Goal: Task Accomplishment & Management: Use online tool/utility

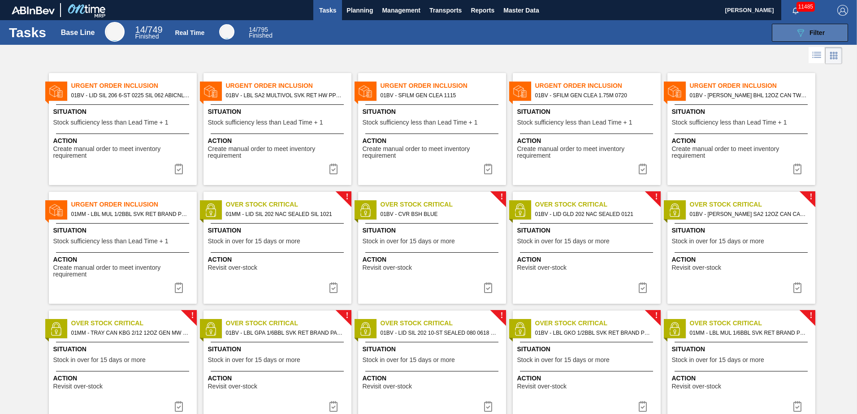
click at [813, 35] on span "Filter" at bounding box center [817, 32] width 15 height 7
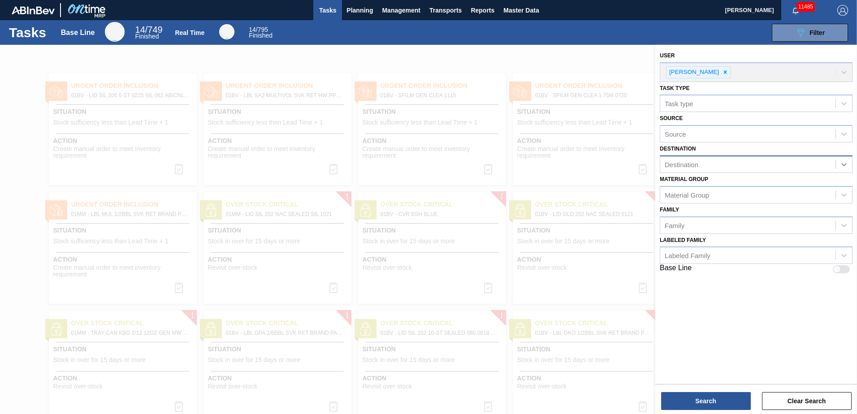
click at [845, 163] on icon at bounding box center [844, 164] width 9 height 9
drag, startPoint x: 735, startPoint y: 186, endPoint x: 744, endPoint y: 198, distance: 14.8
click at [735, 186] on div "01BV - [GEOGRAPHIC_DATA] Brewery" at bounding box center [756, 186] width 193 height 17
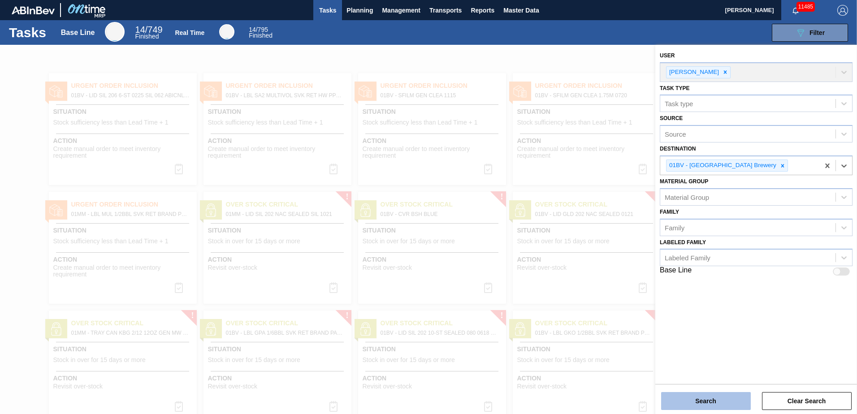
click at [690, 404] on button "Search" at bounding box center [706, 401] width 90 height 18
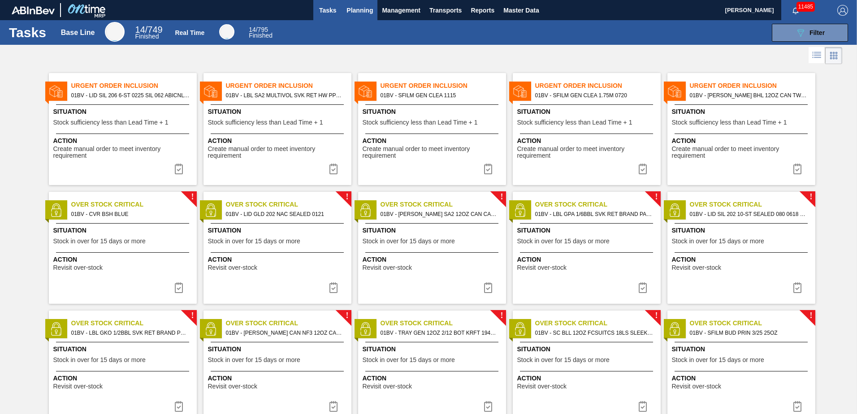
click at [365, 10] on span "Planning" at bounding box center [360, 10] width 26 height 11
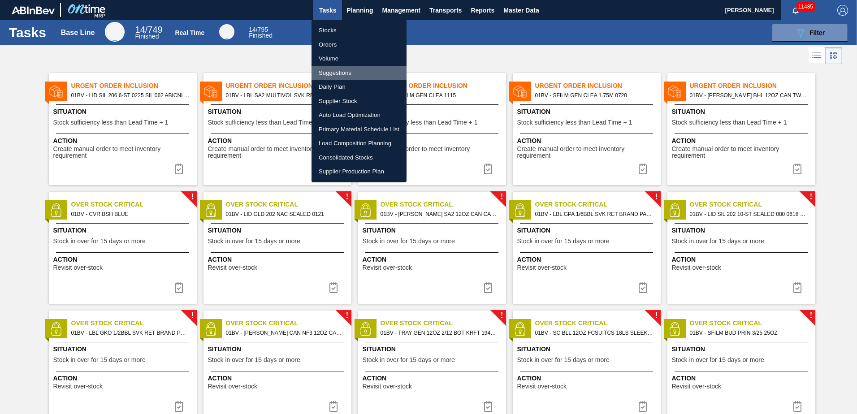
click at [333, 72] on li "Suggestions" at bounding box center [359, 73] width 95 height 14
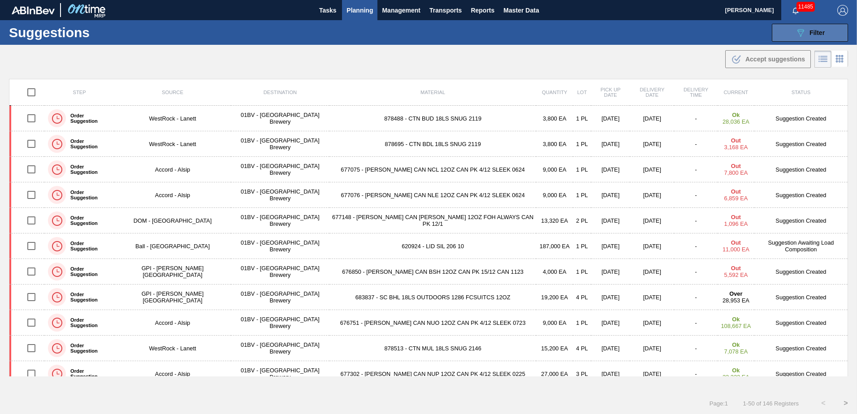
click at [815, 31] on span "Filter" at bounding box center [817, 32] width 15 height 7
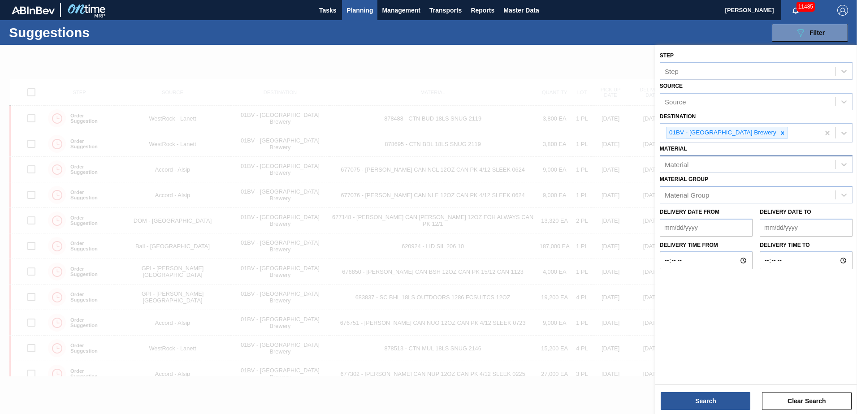
click at [695, 165] on div "Material" at bounding box center [747, 164] width 175 height 13
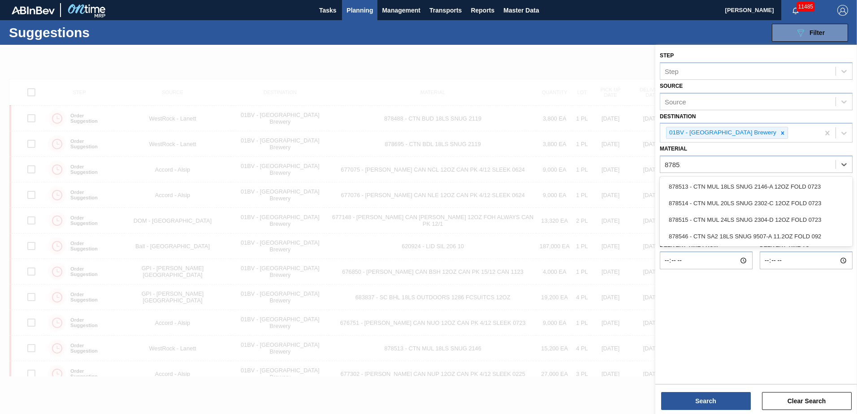
type input "878513"
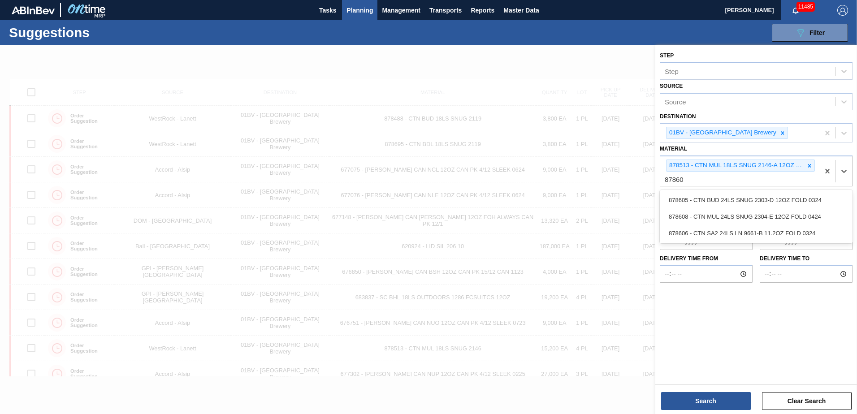
type input "878605"
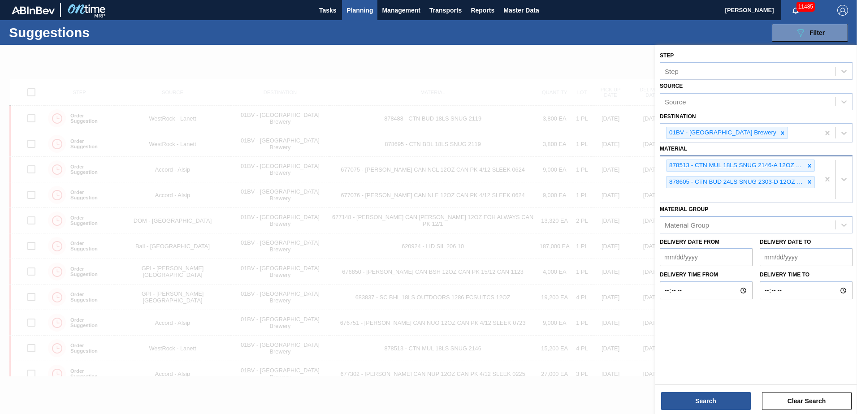
drag, startPoint x: 812, startPoint y: 182, endPoint x: 812, endPoint y: 173, distance: 9.0
click at [812, 182] on icon at bounding box center [809, 182] width 6 height 6
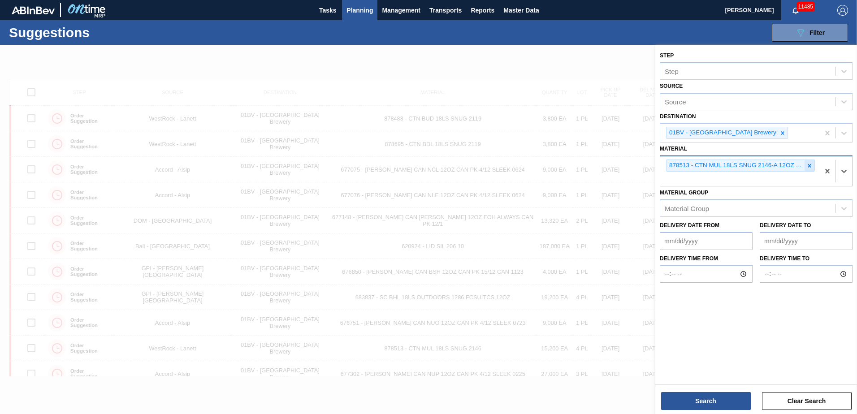
click at [810, 168] on icon at bounding box center [809, 166] width 6 height 6
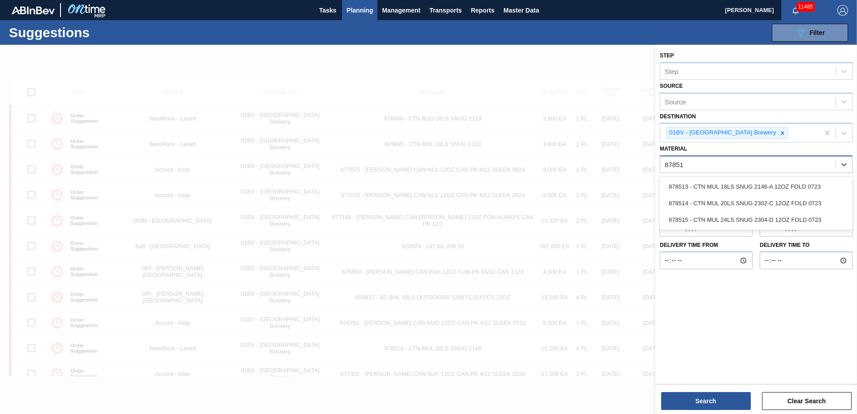
type input "878513"
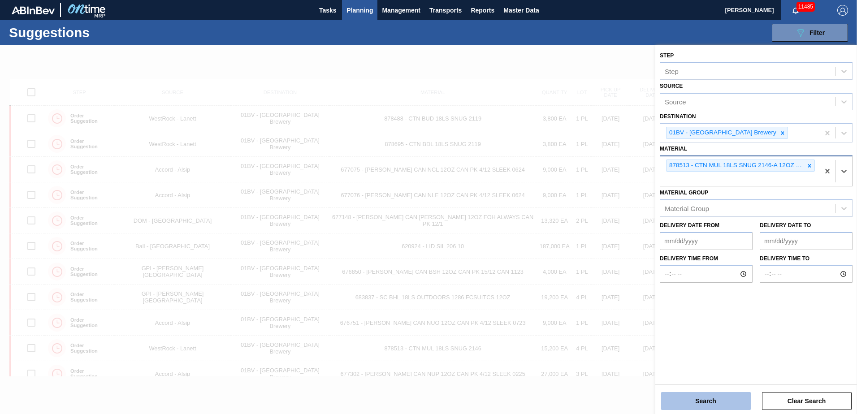
click at [712, 399] on button "Search" at bounding box center [706, 401] width 90 height 18
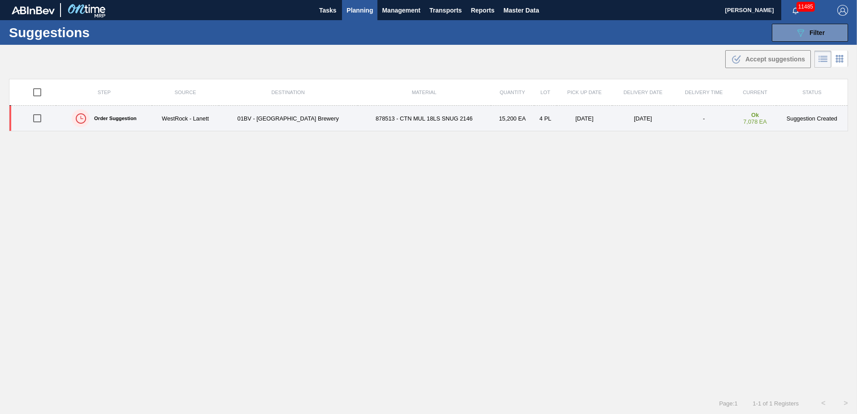
drag, startPoint x: 32, startPoint y: 119, endPoint x: 43, endPoint y: 118, distance: 10.8
click at [32, 119] on input "checkbox" at bounding box center [37, 118] width 19 height 19
checkbox input "true"
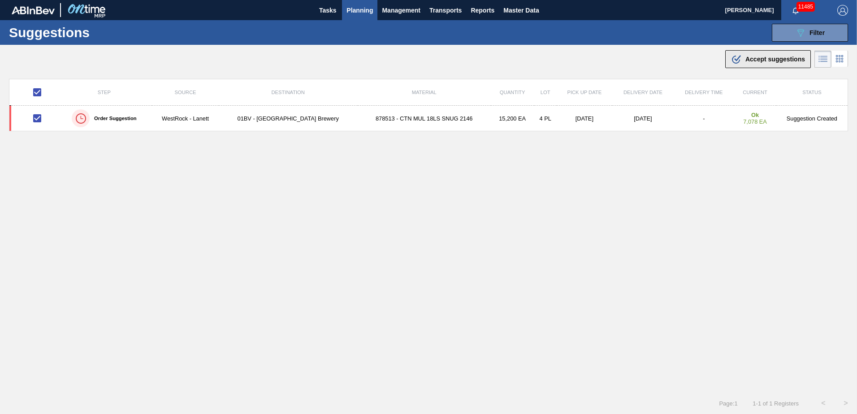
click at [759, 59] on span "Accept suggestions" at bounding box center [775, 59] width 60 height 7
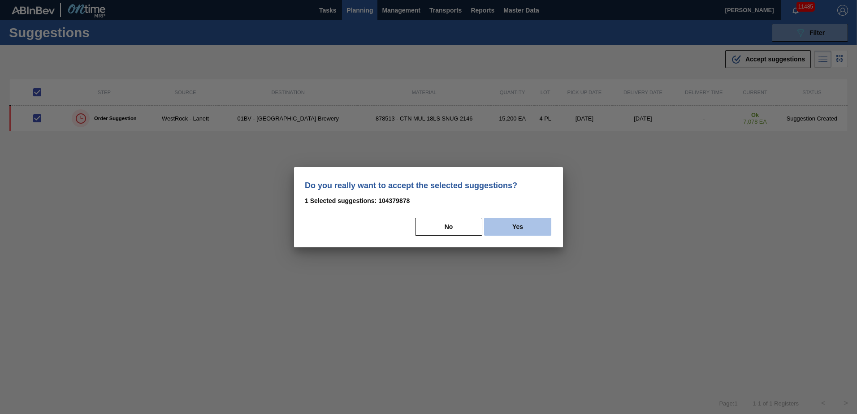
click at [506, 225] on button "Yes" at bounding box center [517, 227] width 67 height 18
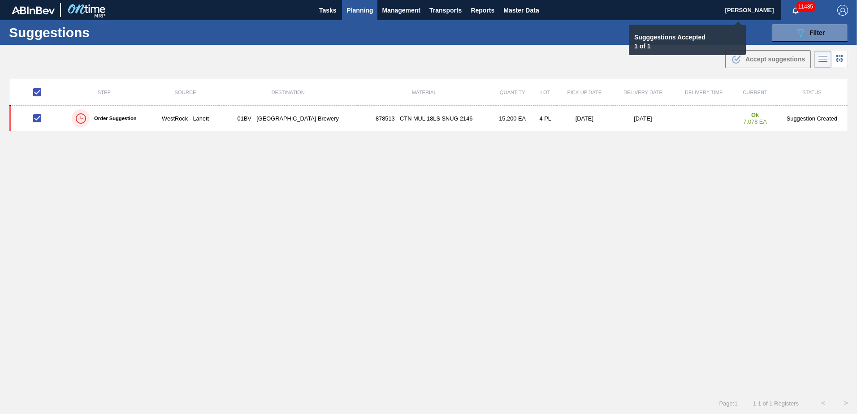
checkbox input "false"
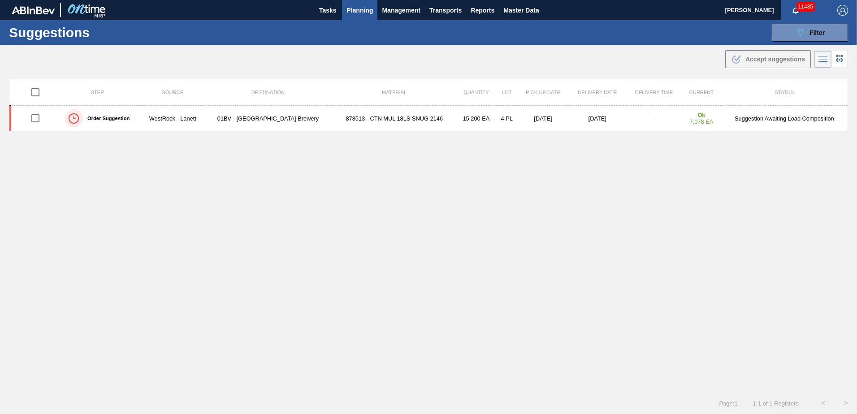
click at [352, 7] on span "Planning" at bounding box center [360, 10] width 26 height 11
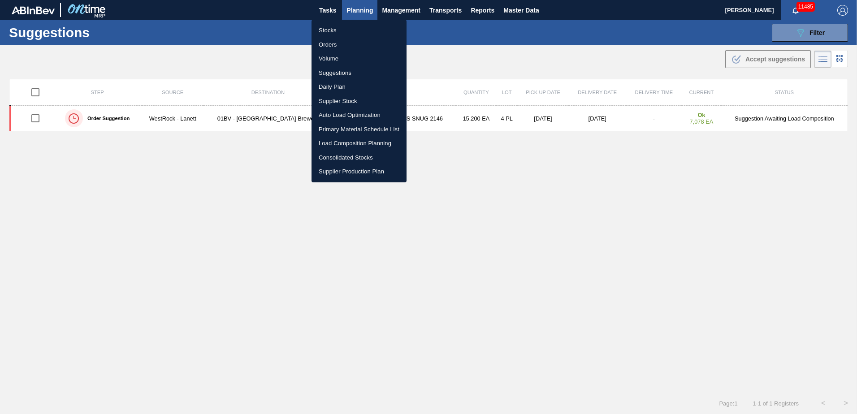
click at [345, 144] on li "Load Composition Planning" at bounding box center [359, 143] width 95 height 14
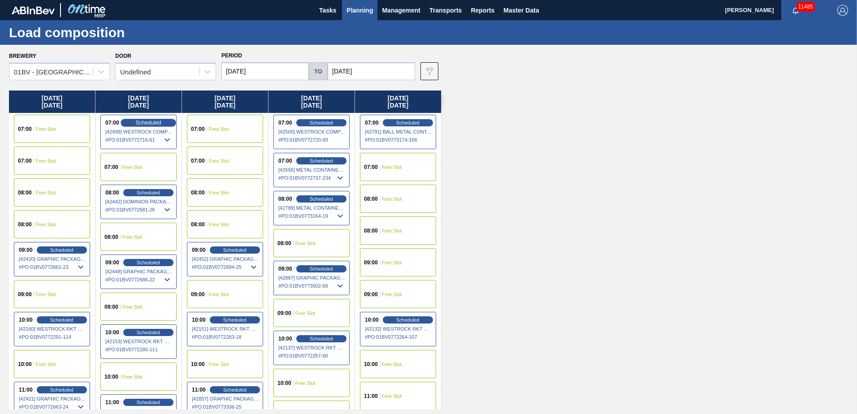
click at [148, 121] on span "Scheduled" at bounding box center [148, 123] width 26 height 6
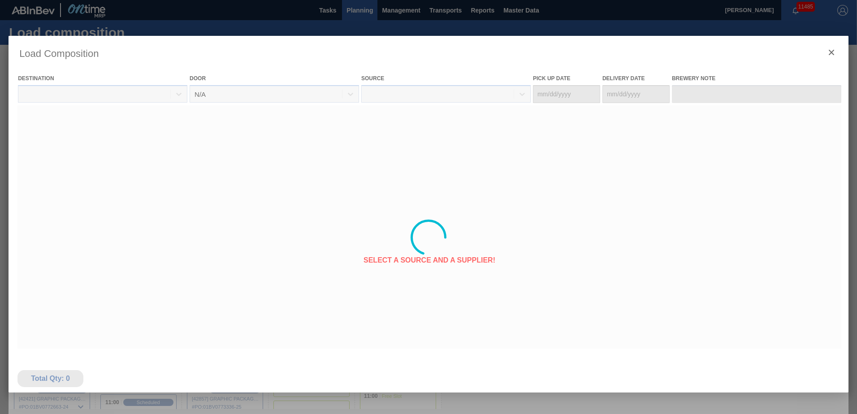
type Date "[DATE]"
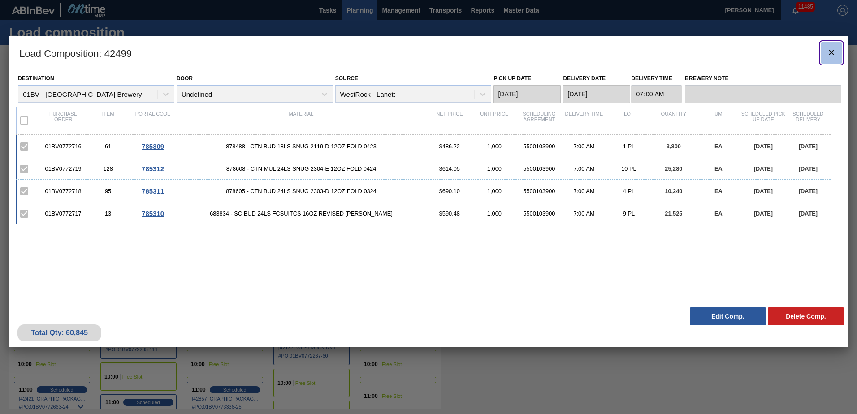
click at [833, 52] on icon "botão de ícone" at bounding box center [831, 52] width 11 height 11
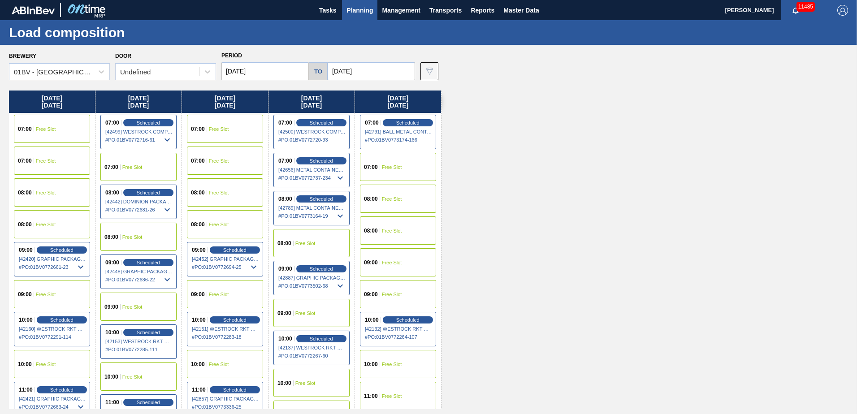
click at [354, 7] on span "Planning" at bounding box center [360, 10] width 26 height 11
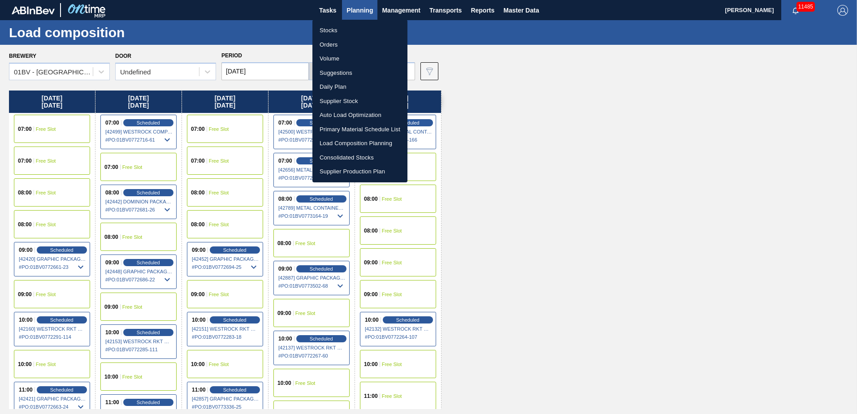
click at [341, 74] on li "Suggestions" at bounding box center [359, 73] width 95 height 14
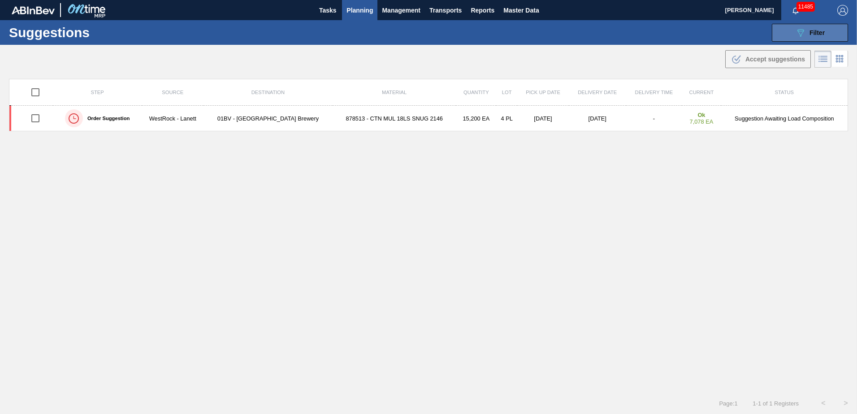
click at [782, 31] on button "089F7B8B-B2A5-4AFE-B5C0-19BA573D28AC Filter" at bounding box center [810, 33] width 76 height 18
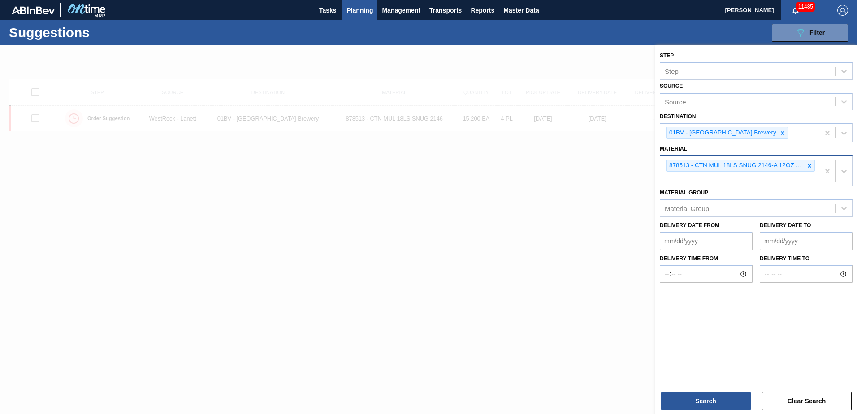
click at [686, 180] on div "878513 - CTN MUL 18LS SNUG 2146-A 12OZ FOLD 0723" at bounding box center [739, 171] width 159 height 30
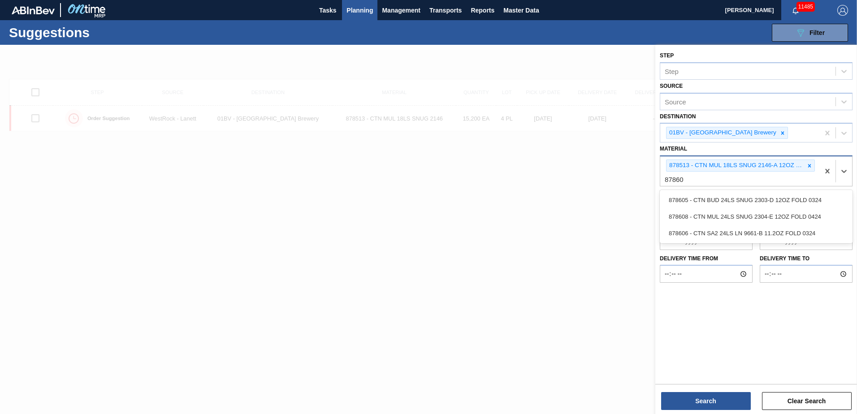
type input "878605"
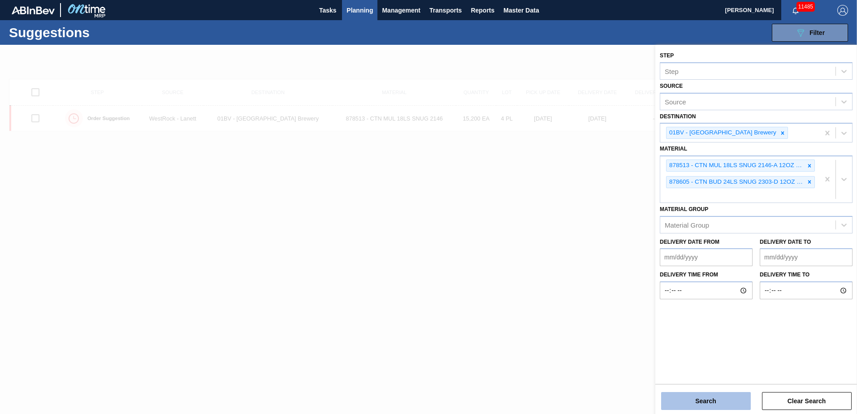
click at [705, 400] on button "Search" at bounding box center [706, 401] width 90 height 18
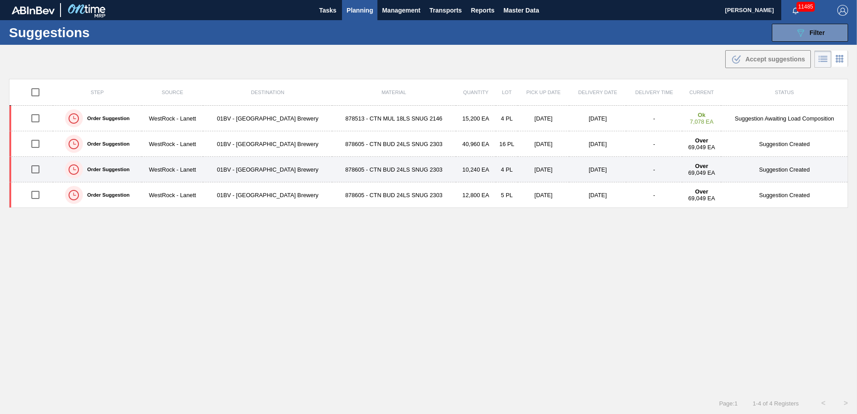
click at [35, 174] on input "checkbox" at bounding box center [35, 169] width 19 height 19
checkbox input "true"
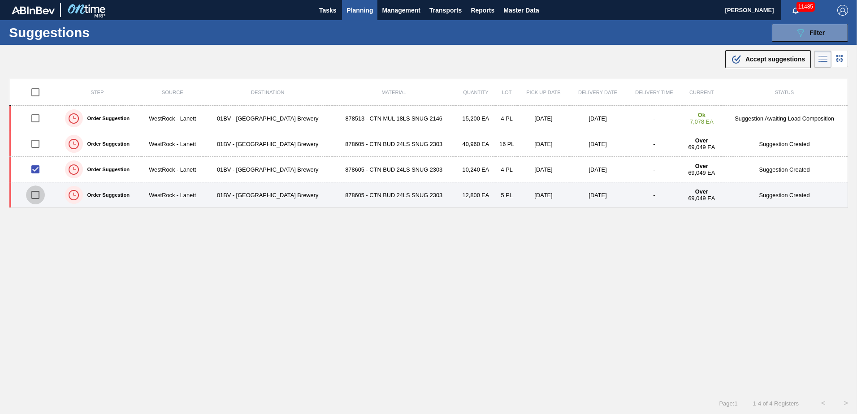
drag, startPoint x: 34, startPoint y: 196, endPoint x: 100, endPoint y: 183, distance: 67.5
click at [35, 196] on input "checkbox" at bounding box center [35, 195] width 19 height 19
checkbox input "true"
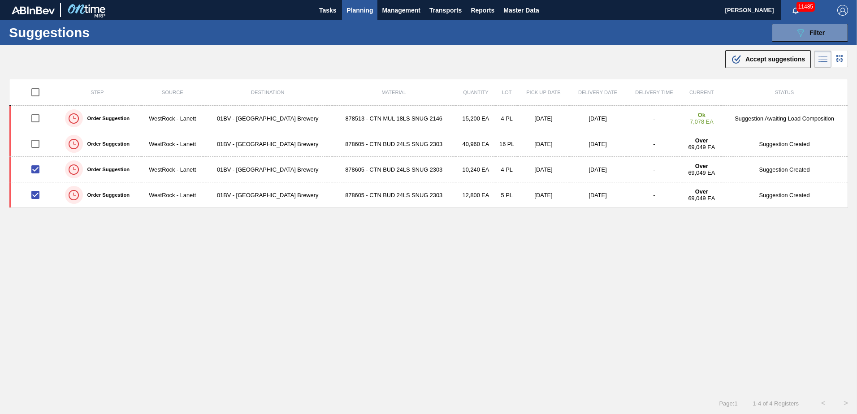
click at [758, 57] on span "Accept suggestions" at bounding box center [775, 59] width 60 height 7
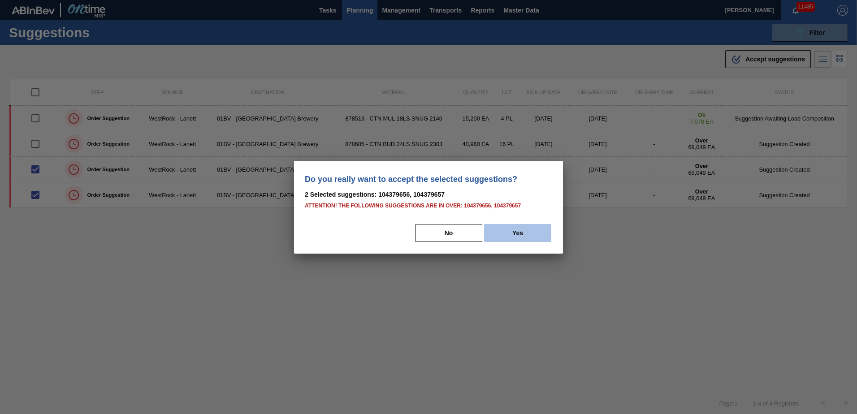
click at [524, 235] on button "Yes" at bounding box center [517, 233] width 67 height 18
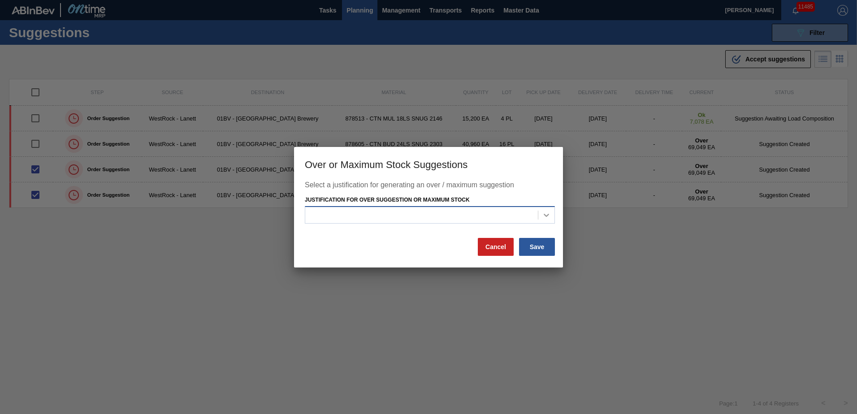
click at [548, 216] on icon at bounding box center [546, 215] width 5 height 3
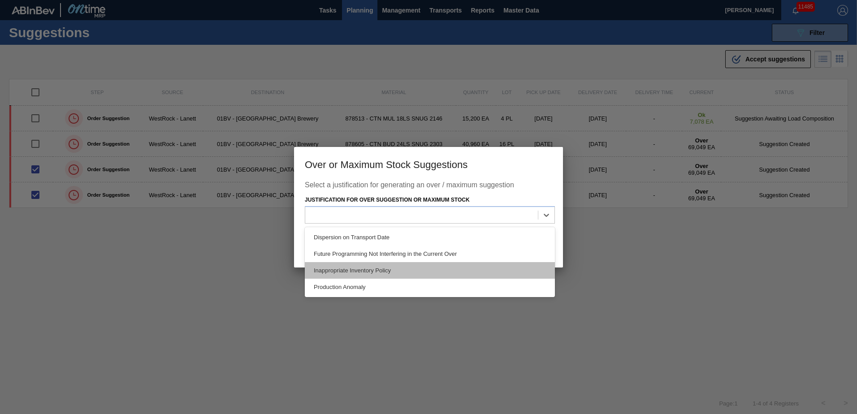
click at [380, 267] on div "Inappropriate Inventory Policy" at bounding box center [430, 270] width 250 height 17
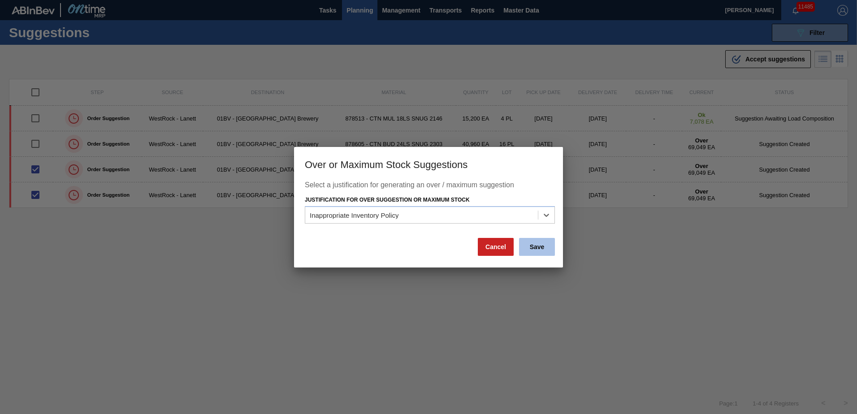
click at [542, 246] on button "Save" at bounding box center [537, 247] width 36 height 18
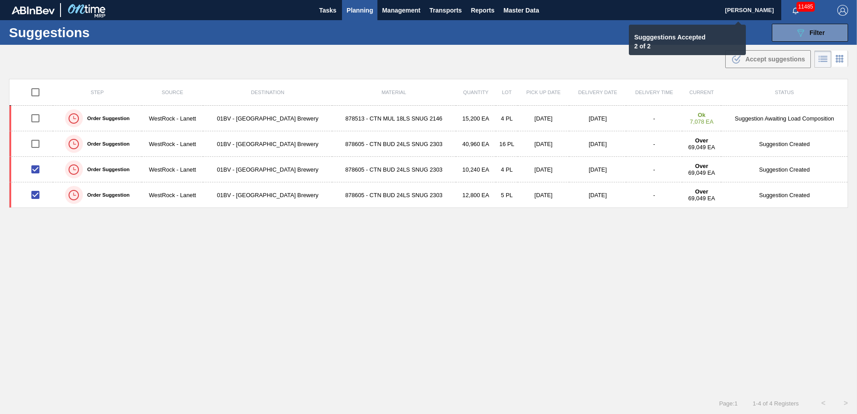
checkbox input "false"
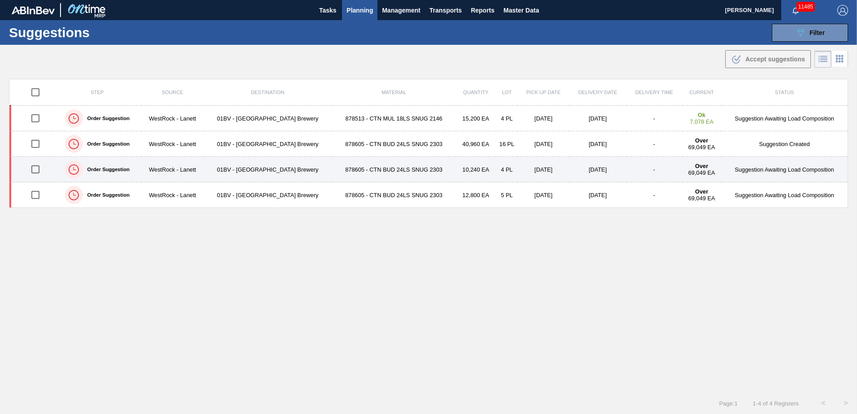
click at [385, 173] on td "878605 - CTN BUD 24LS SNUG 2303" at bounding box center [394, 170] width 124 height 26
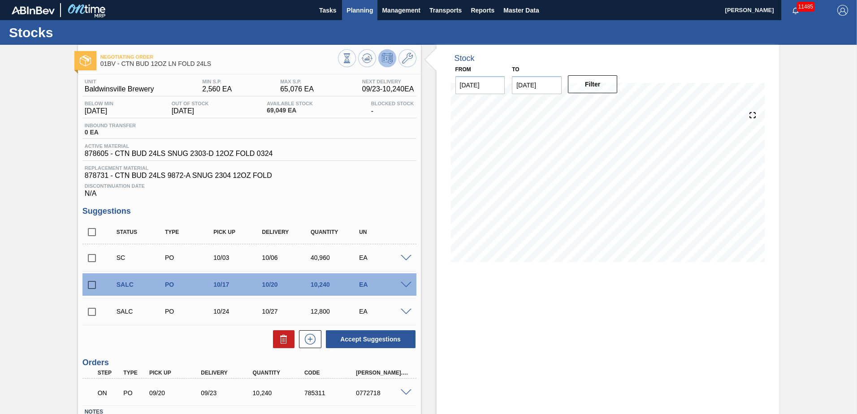
click at [368, 8] on span "Planning" at bounding box center [360, 10] width 26 height 11
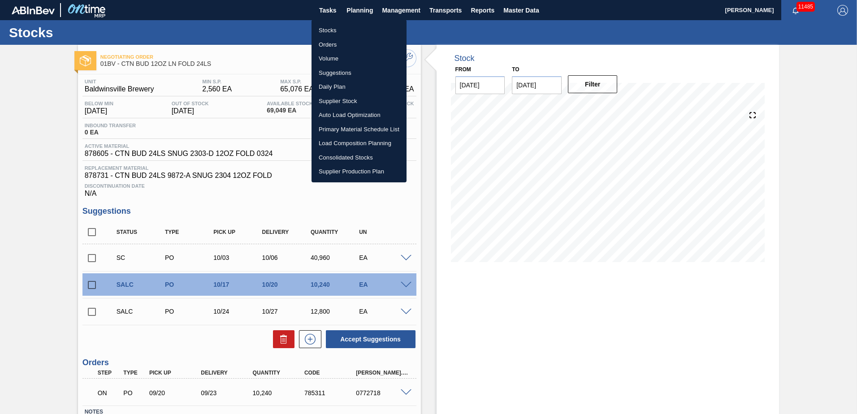
click at [340, 71] on li "Suggestions" at bounding box center [359, 73] width 95 height 14
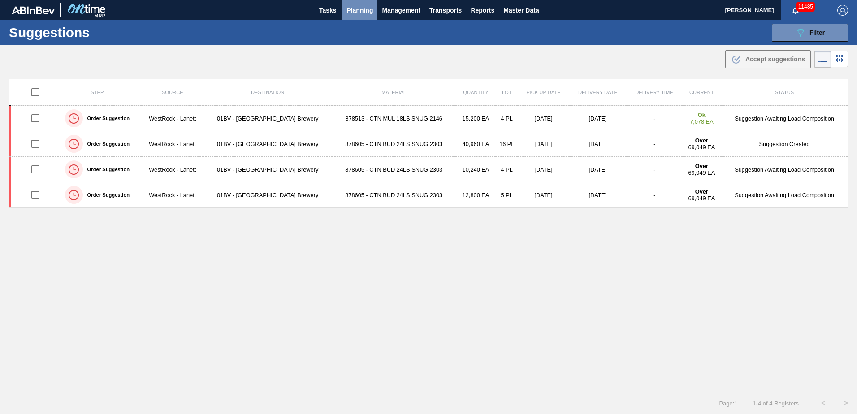
click at [356, 11] on span "Planning" at bounding box center [360, 10] width 26 height 11
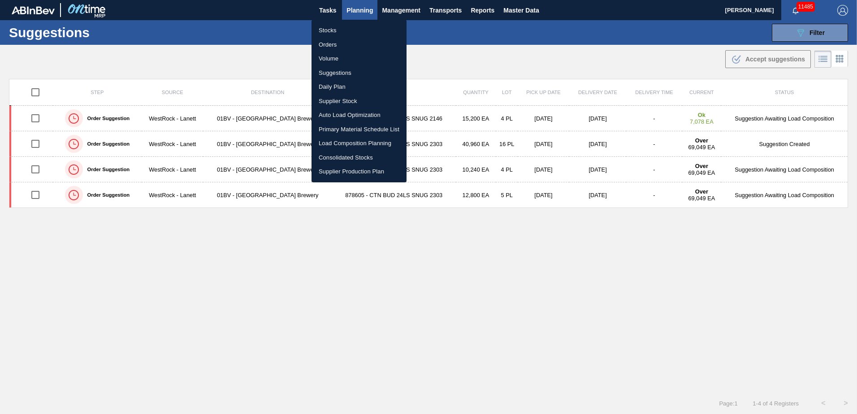
click at [341, 143] on li "Load Composition Planning" at bounding box center [359, 143] width 95 height 14
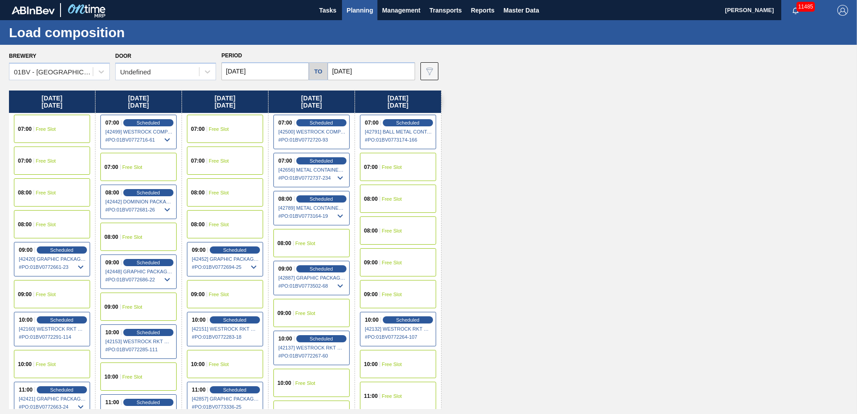
click at [394, 200] on span "Free Slot" at bounding box center [392, 198] width 20 height 5
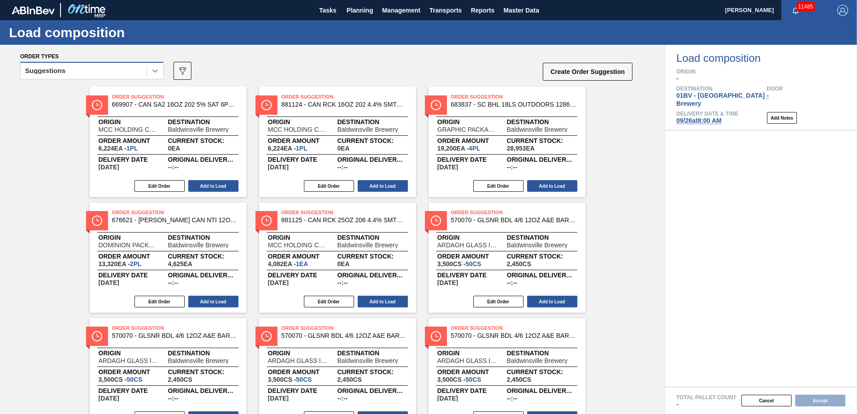
click at [155, 70] on icon at bounding box center [155, 70] width 9 height 9
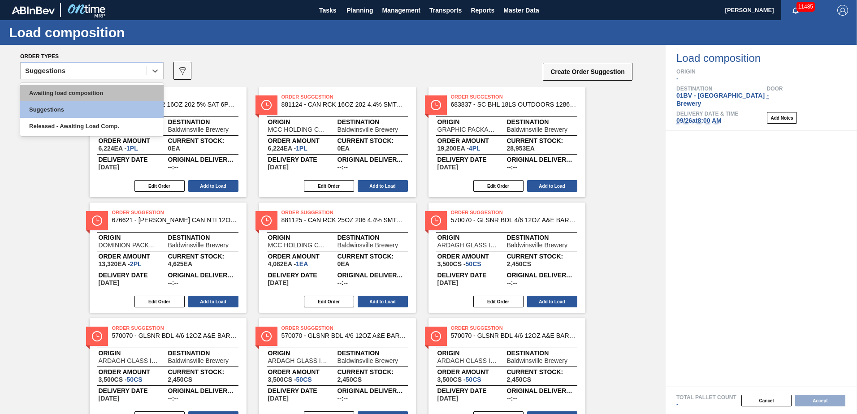
click at [115, 90] on div "Awaiting load composition" at bounding box center [91, 93] width 143 height 17
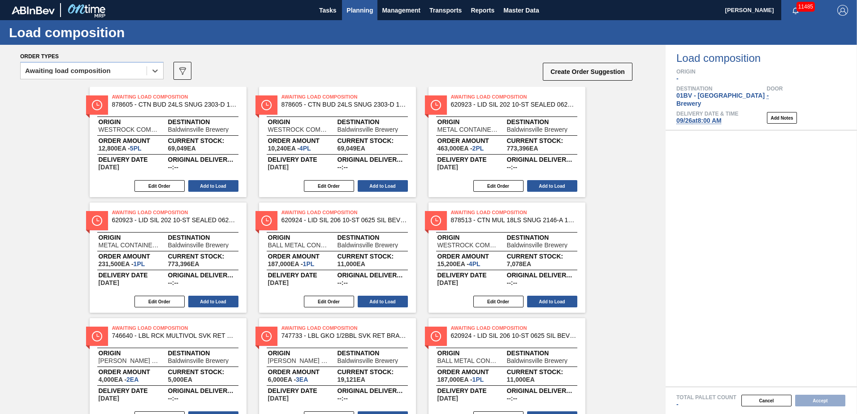
click at [354, 9] on span "Planning" at bounding box center [360, 10] width 26 height 11
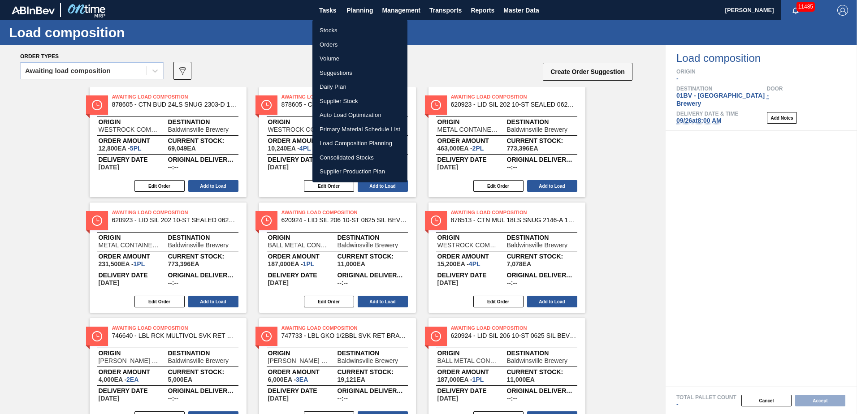
click at [350, 143] on li "Load Composition Planning" at bounding box center [359, 143] width 95 height 14
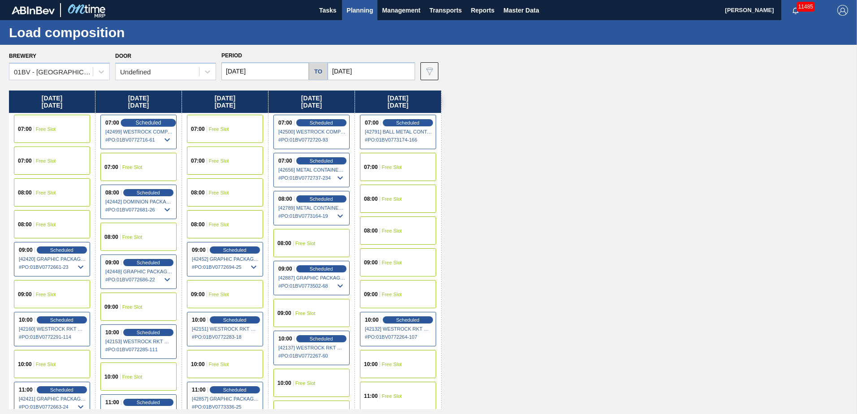
click at [141, 122] on span "Scheduled" at bounding box center [148, 123] width 26 height 6
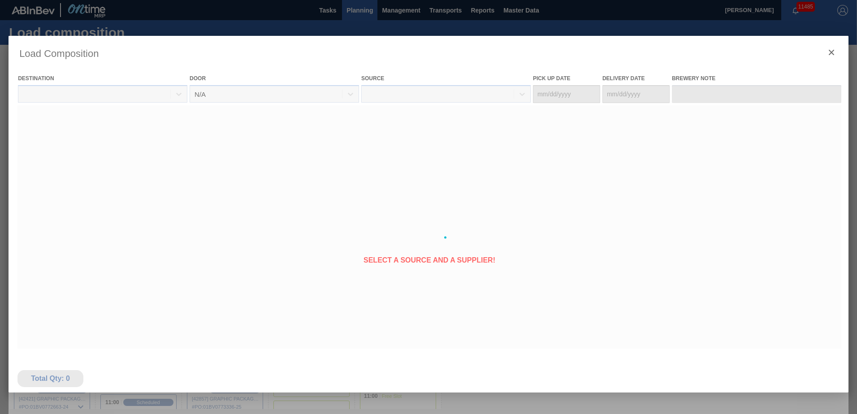
type Date "[DATE]"
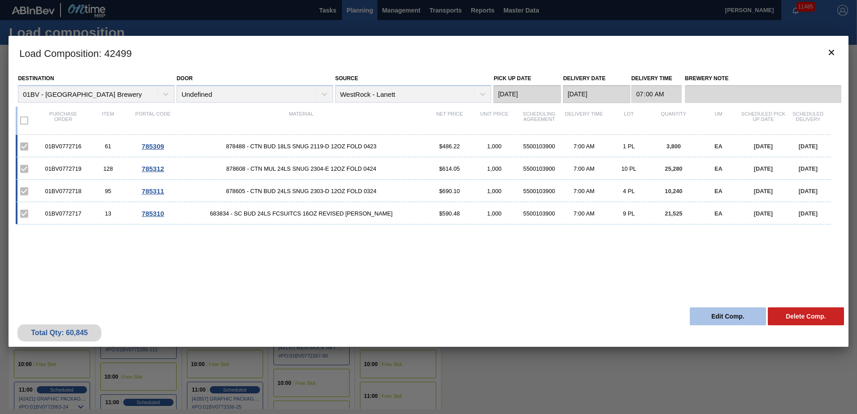
click at [719, 314] on button "Edit Comp." at bounding box center [728, 317] width 76 height 18
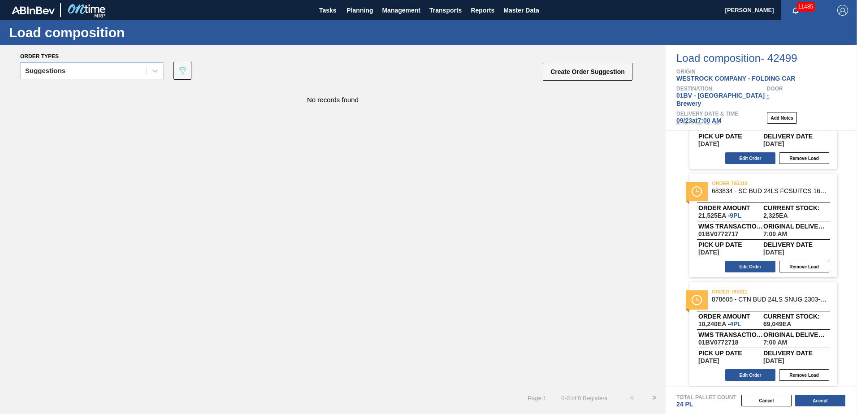
scroll to position [80, 0]
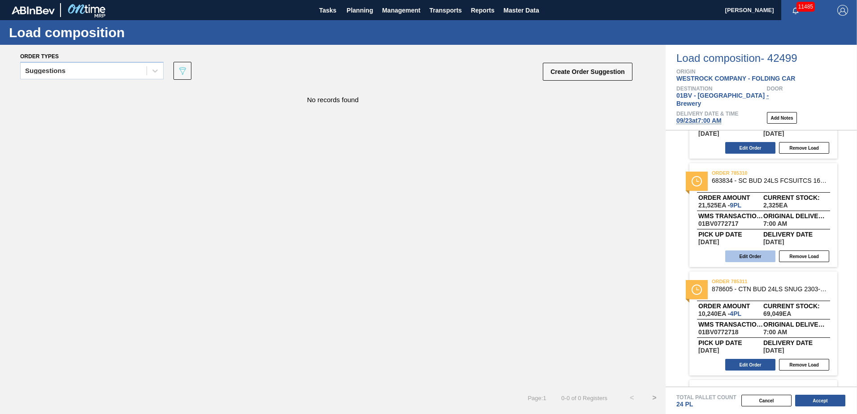
click at [742, 251] on button "Edit Order" at bounding box center [750, 257] width 50 height 12
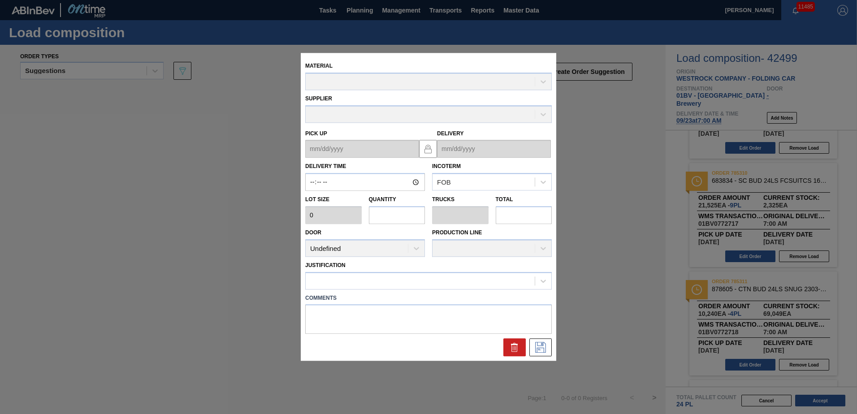
type input "07:00:00"
type input "2,400"
type input "8.96875"
type input "0.345"
type input "21,525"
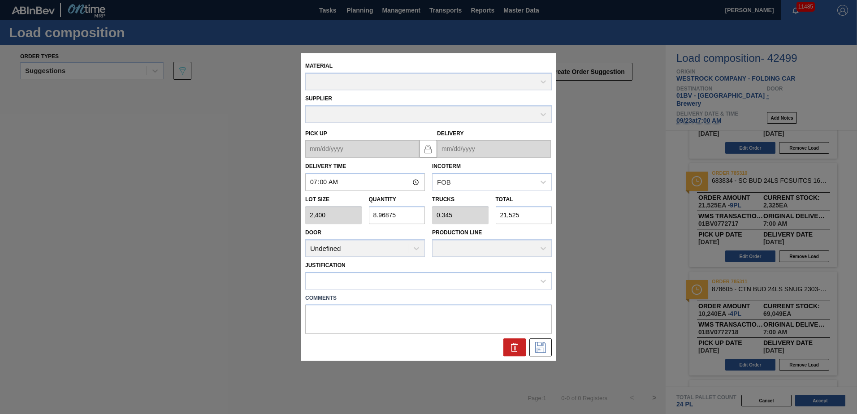
type up "[DATE]"
type input "[DATE]"
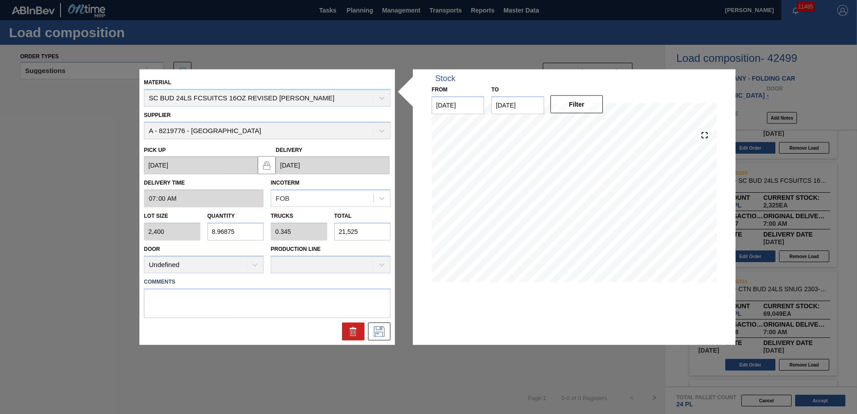
click at [169, 226] on div "Lot size 2,400 Quantity 8.96875 Trucks 0.345 Total 21,525" at bounding box center [267, 224] width 254 height 33
type input "0"
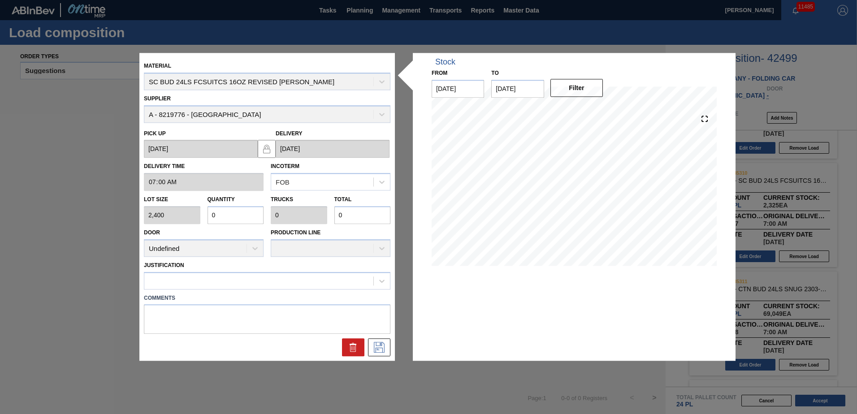
type input "0"
type input "1"
type input "0.007"
type input "16"
type input "0.07"
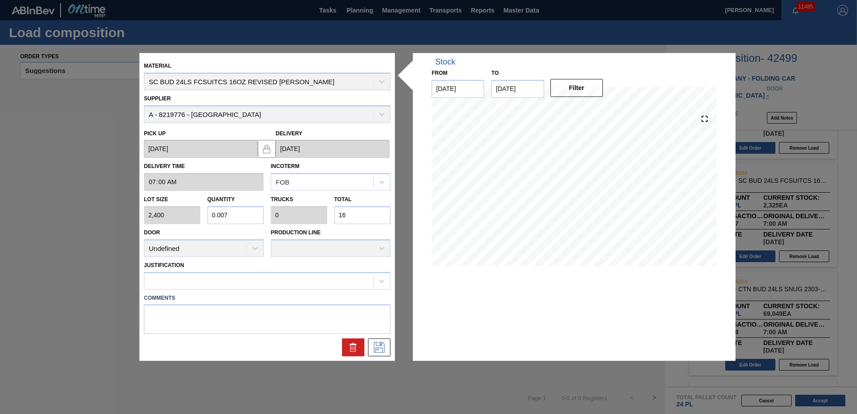
type input "0.003"
type input "167"
type input "0.697"
type input "0.027"
type input "1,672"
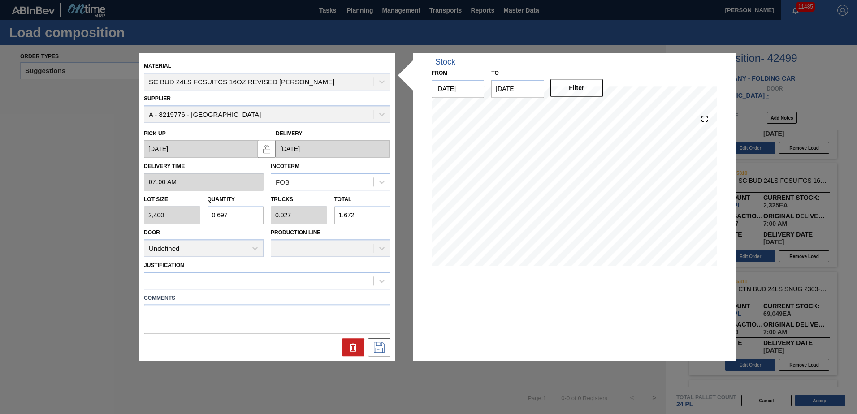
type input "6.969"
type input "0.268"
type input "16,725"
click at [378, 345] on icon at bounding box center [379, 347] width 14 height 11
click at [384, 282] on icon at bounding box center [381, 281] width 9 height 9
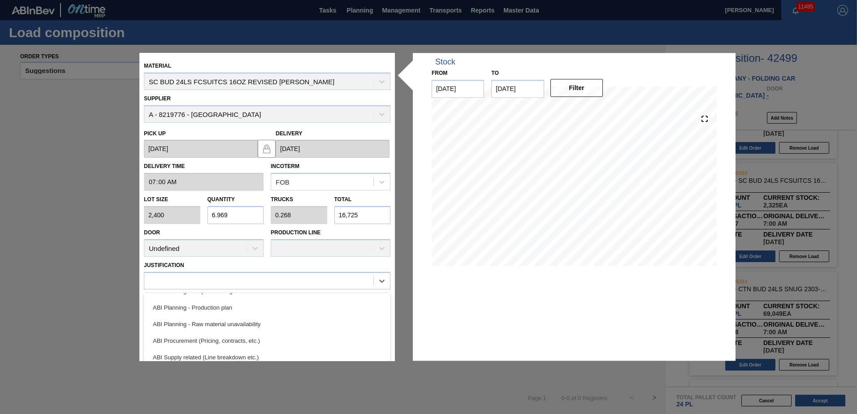
scroll to position [83, 0]
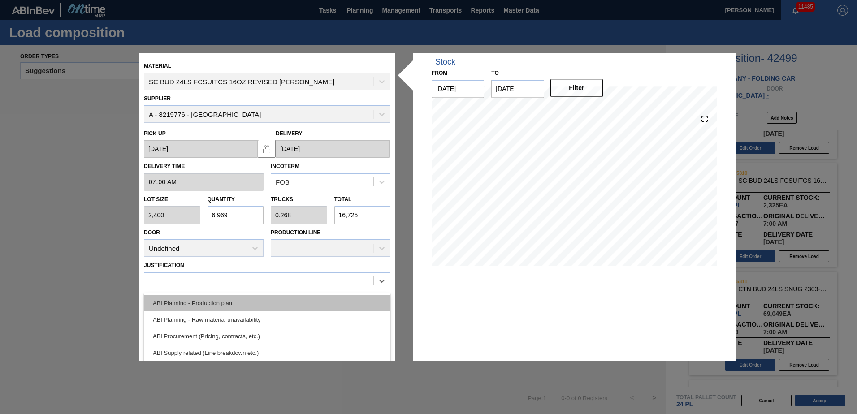
click at [225, 304] on div "ABI Planning - Production plan" at bounding box center [267, 303] width 247 height 17
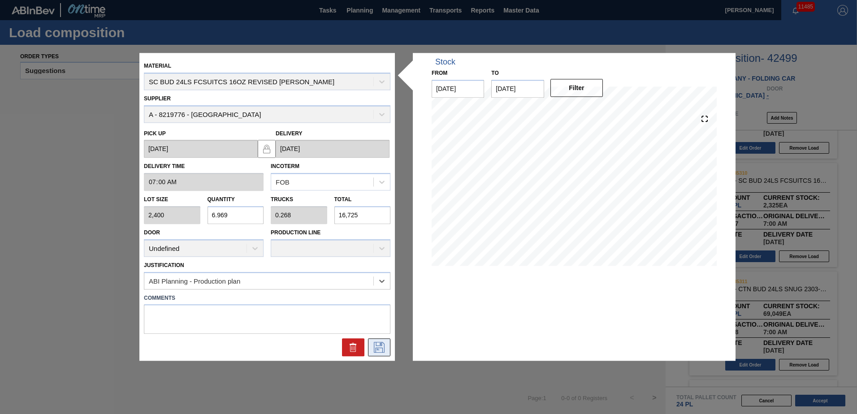
click at [375, 344] on icon at bounding box center [379, 347] width 14 height 11
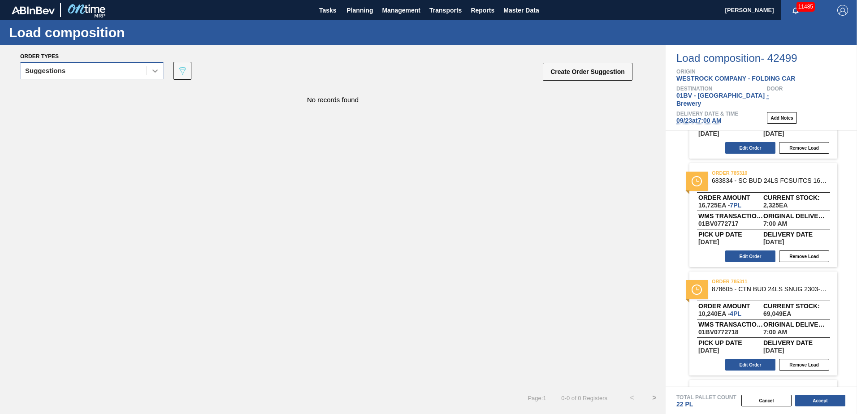
click at [156, 73] on icon at bounding box center [155, 70] width 9 height 9
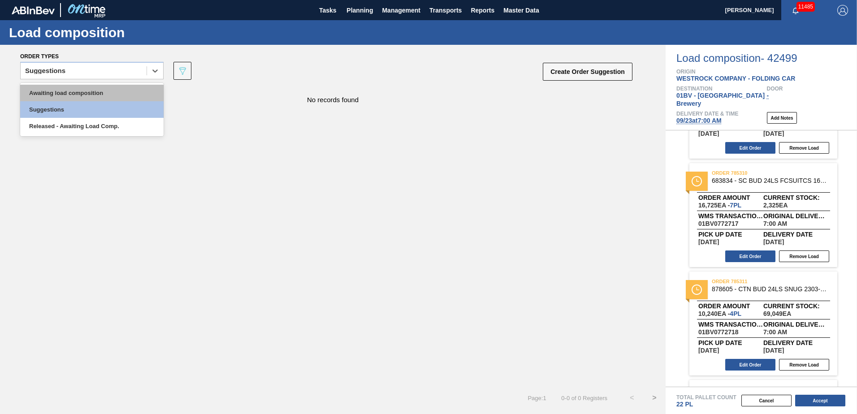
click at [81, 93] on div "Awaiting load composition" at bounding box center [91, 93] width 143 height 17
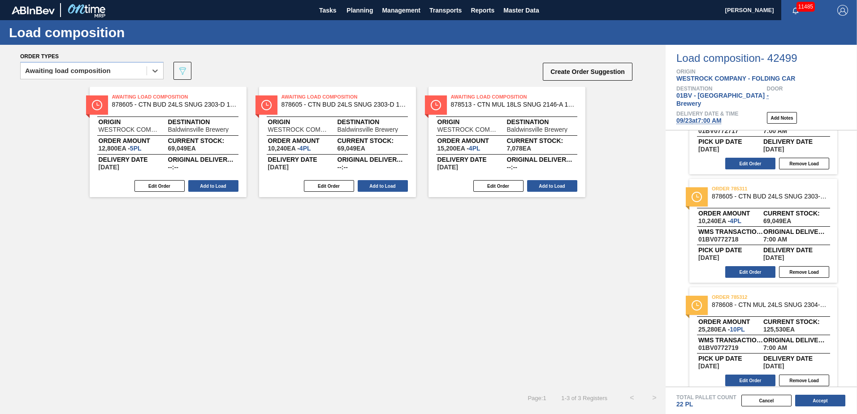
scroll to position [174, 0]
click at [740, 374] on button "Edit Order" at bounding box center [750, 380] width 50 height 12
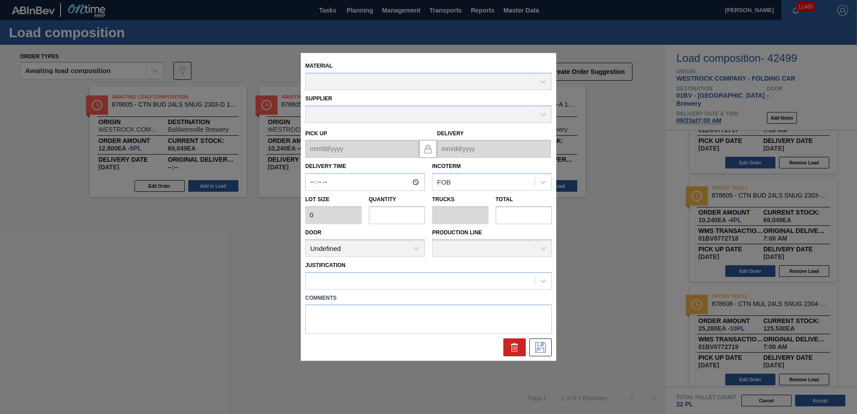
type input "07:00:00"
type input "2,560"
type input "9.875"
type input "0.38"
type input "25,280"
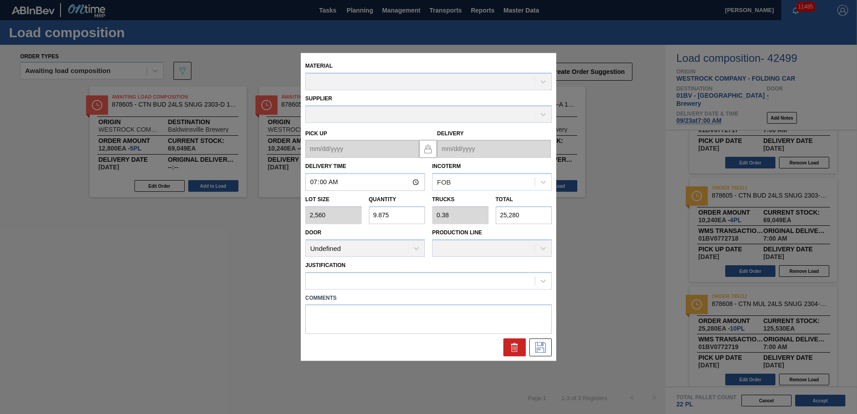
type up "[DATE]"
type input "[DATE]"
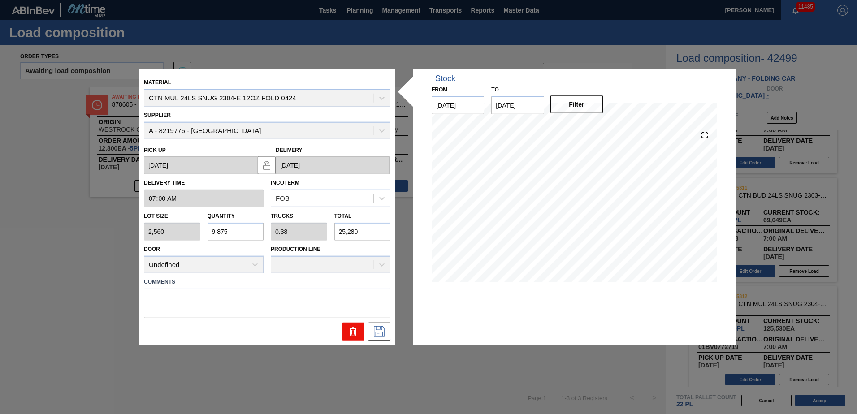
click at [349, 333] on icon at bounding box center [353, 331] width 11 height 11
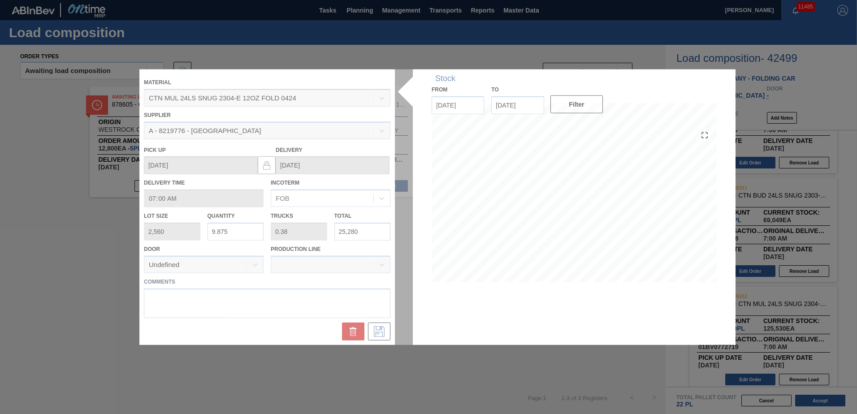
scroll to position [65, 0]
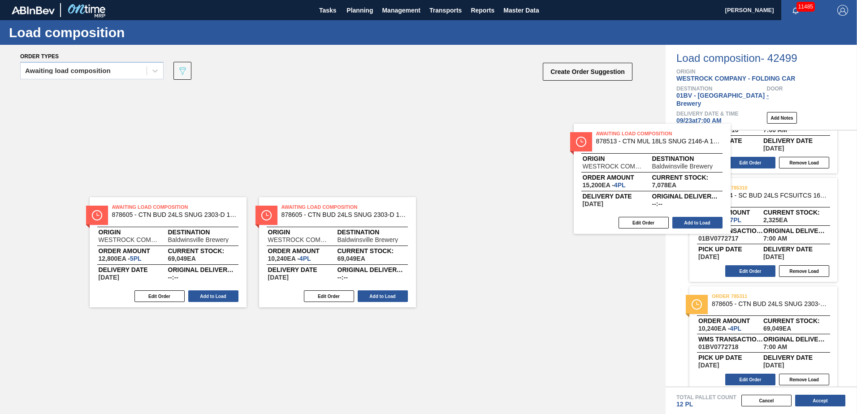
drag, startPoint x: 501, startPoint y: 112, endPoint x: 751, endPoint y: 173, distance: 257.6
click at [751, 173] on div "Order types Awaiting load composition 089F7B8B-B2A5-4AFE-B5C0-19BA573D28AC Crea…" at bounding box center [428, 229] width 857 height 369
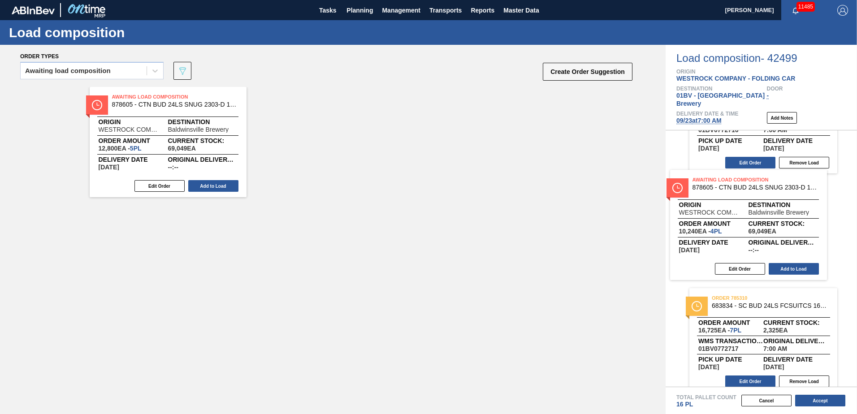
drag, startPoint x: 307, startPoint y: 104, endPoint x: 720, endPoint y: 189, distance: 422.0
click at [720, 189] on div "Order types Awaiting load composition 089F7B8B-B2A5-4AFE-B5C0-19BA573D28AC Crea…" at bounding box center [428, 229] width 857 height 369
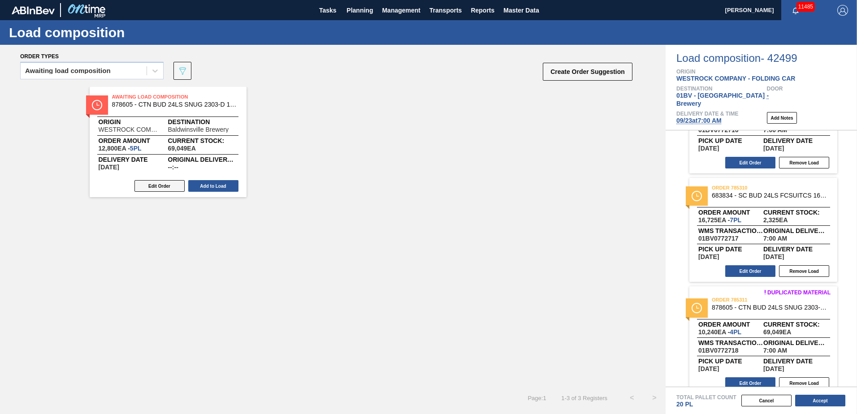
click at [163, 186] on button "Edit Order" at bounding box center [159, 186] width 50 height 12
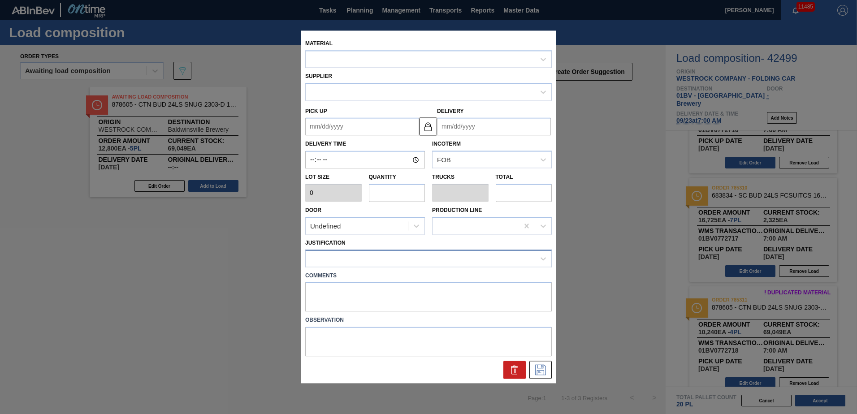
type input "2,560"
type input "5"
type input "0.192"
type input "12,800"
type up "[DATE]"
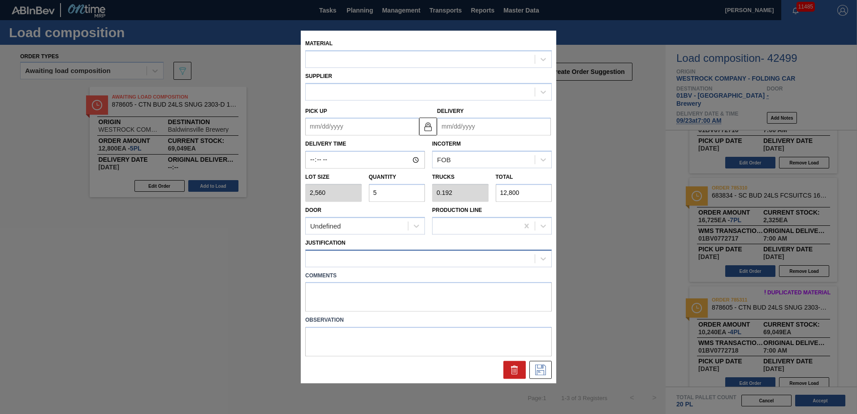
type input "[DATE]"
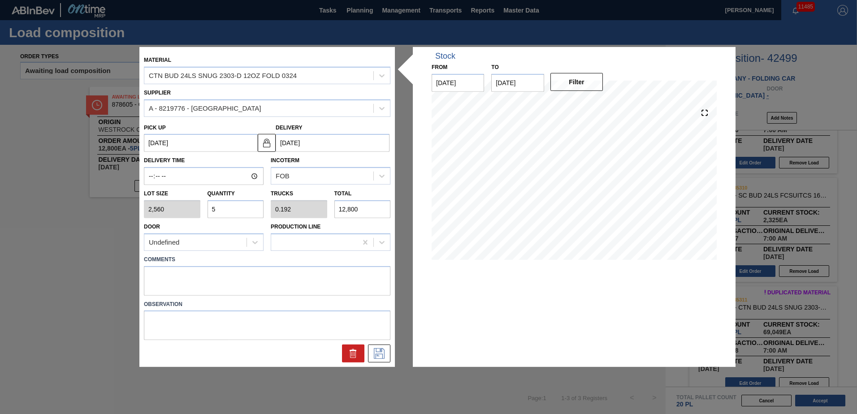
drag, startPoint x: 226, startPoint y: 208, endPoint x: 46, endPoint y: 205, distance: 180.2
click at [46, 205] on div "Material CTN BUD 24LS SNUG 2303-D 12OZ FOLD 0324 Supplier A - 8219776 - WestRoc…" at bounding box center [428, 207] width 857 height 414
type input "4"
type input "0.154"
type input "10,240"
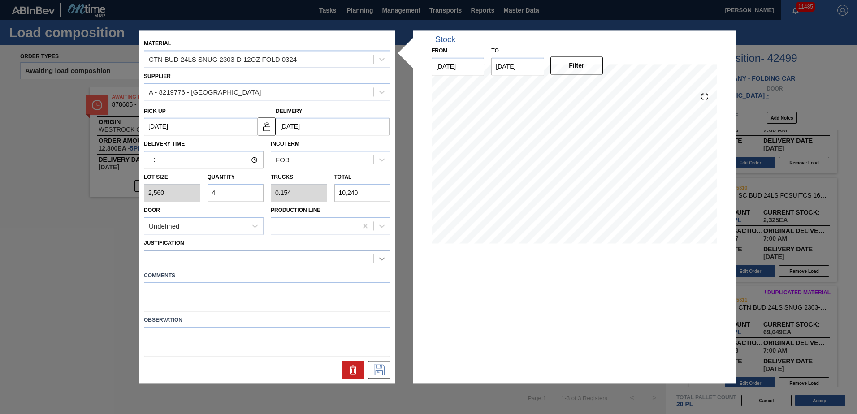
type input "4"
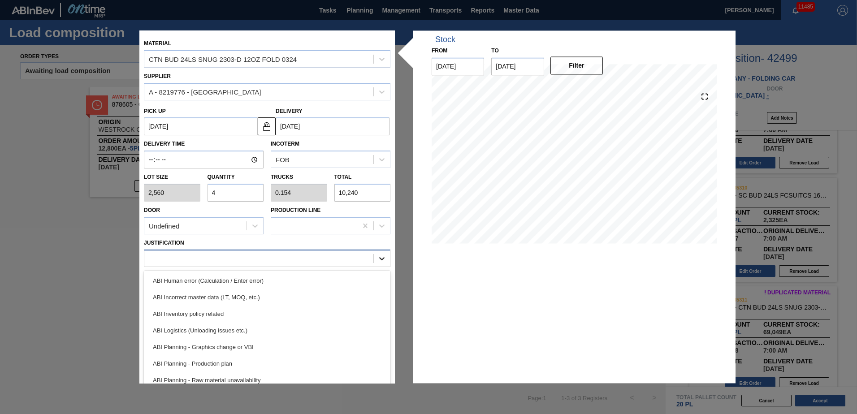
click at [381, 260] on icon at bounding box center [381, 258] width 9 height 9
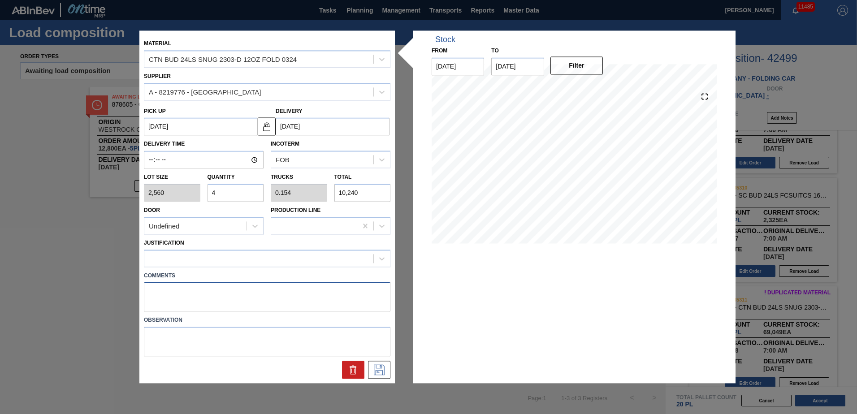
drag, startPoint x: 389, startPoint y: 283, endPoint x: 387, endPoint y: 297, distance: 14.0
click at [387, 297] on div "Comments" at bounding box center [267, 290] width 254 height 43
click at [380, 260] on icon at bounding box center [381, 258] width 9 height 9
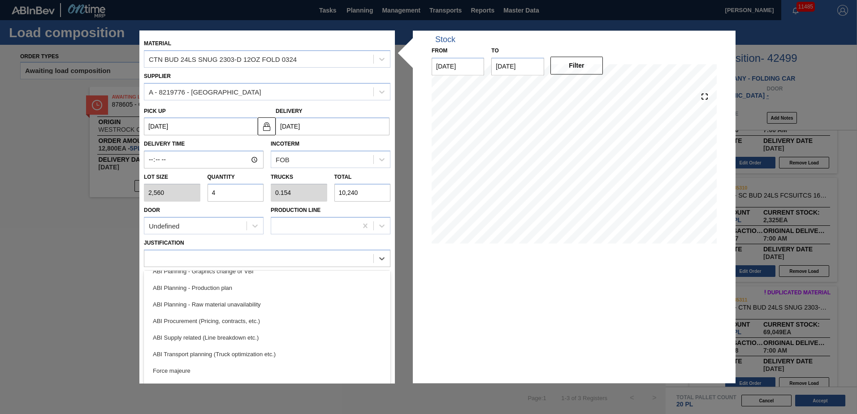
scroll to position [94, 0]
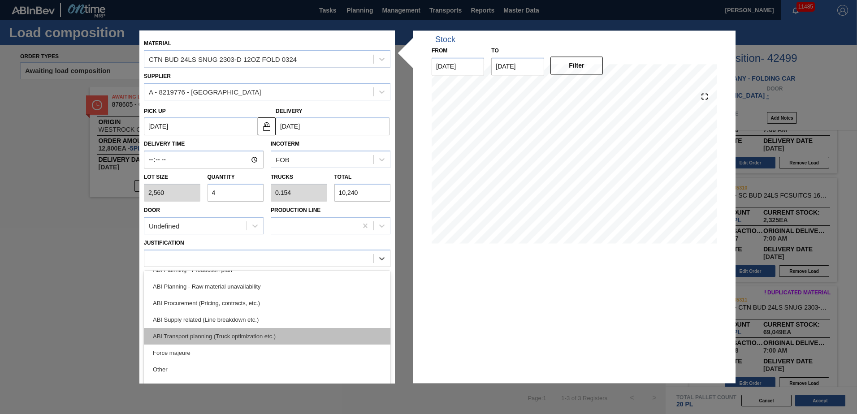
click at [205, 337] on div "ABI Transport planning (Truck optimization etc.)" at bounding box center [267, 336] width 247 height 17
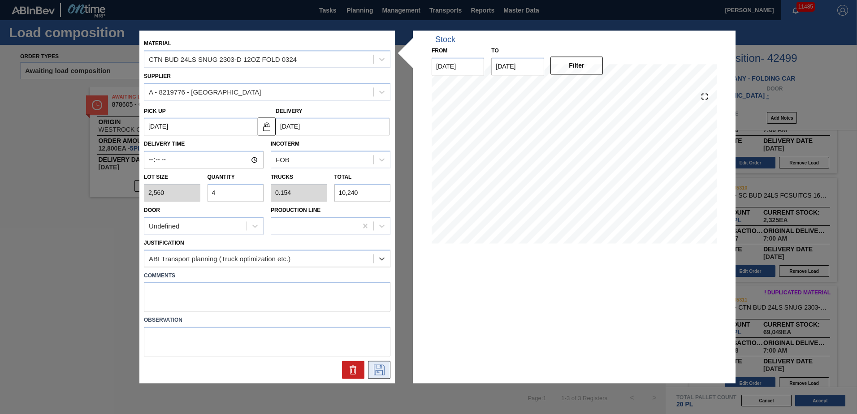
click at [373, 369] on icon at bounding box center [379, 370] width 14 height 11
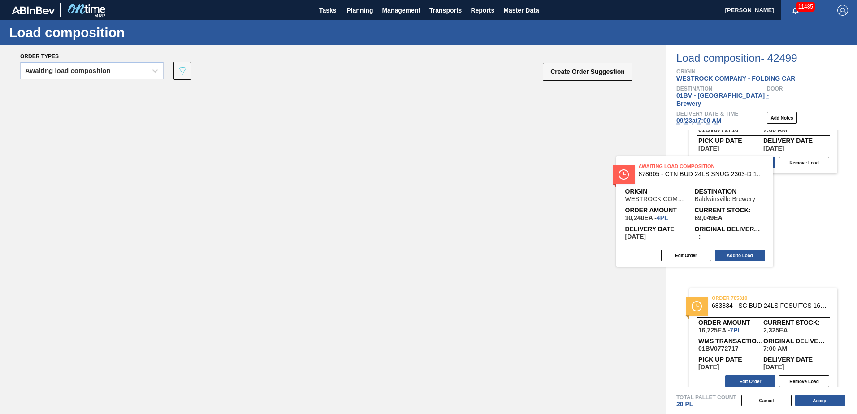
drag, startPoint x: 147, startPoint y: 99, endPoint x: 751, endPoint y: 175, distance: 609.1
click at [751, 175] on div "Order types Awaiting load composition 089F7B8B-B2A5-4AFE-B5C0-19BA573D28AC Crea…" at bounding box center [428, 229] width 857 height 369
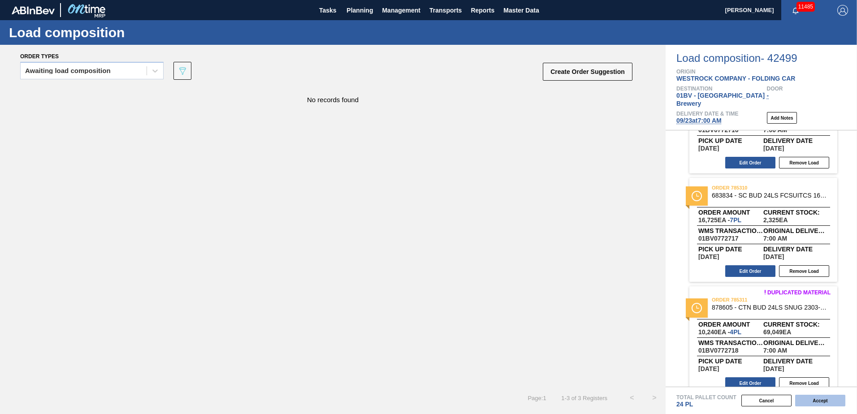
click at [815, 401] on button "Accept" at bounding box center [820, 401] width 50 height 12
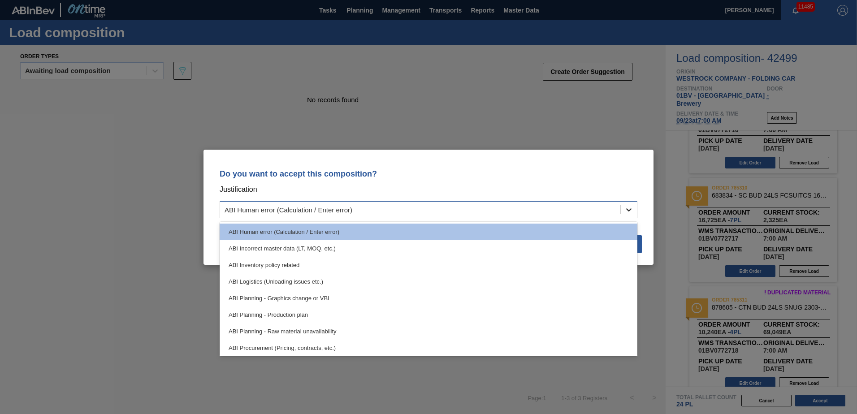
click at [628, 210] on icon at bounding box center [628, 209] width 5 height 3
click at [283, 314] on div "ABI Planning - Production plan" at bounding box center [429, 315] width 418 height 17
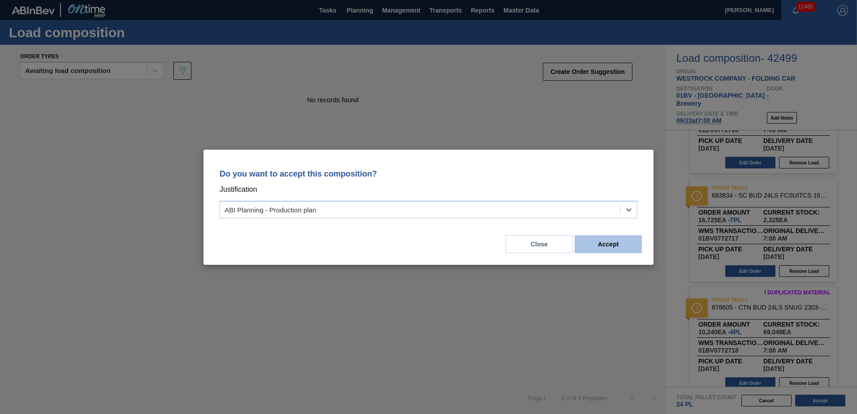
click at [593, 242] on button "Accept" at bounding box center [608, 244] width 67 height 18
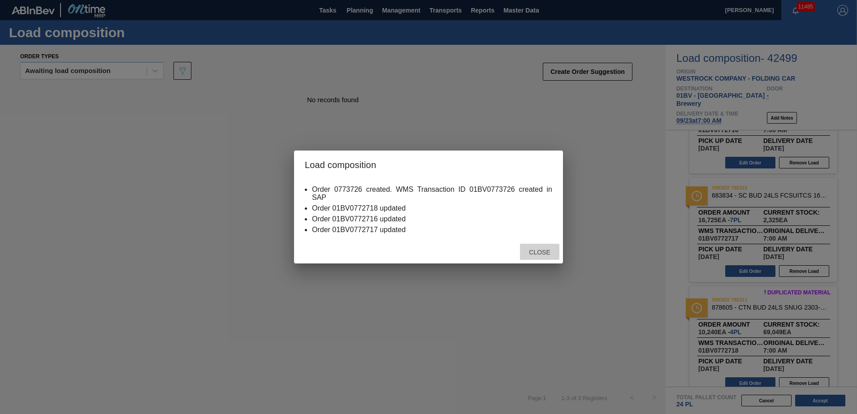
click at [549, 250] on span "Close" at bounding box center [539, 252] width 35 height 7
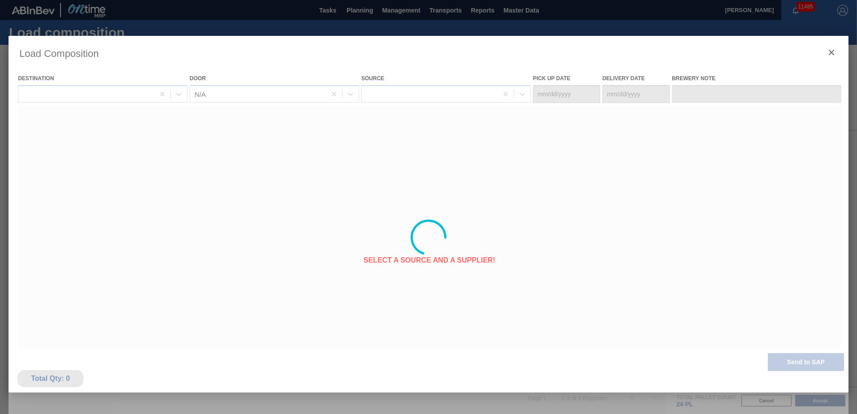
type Date "[DATE]"
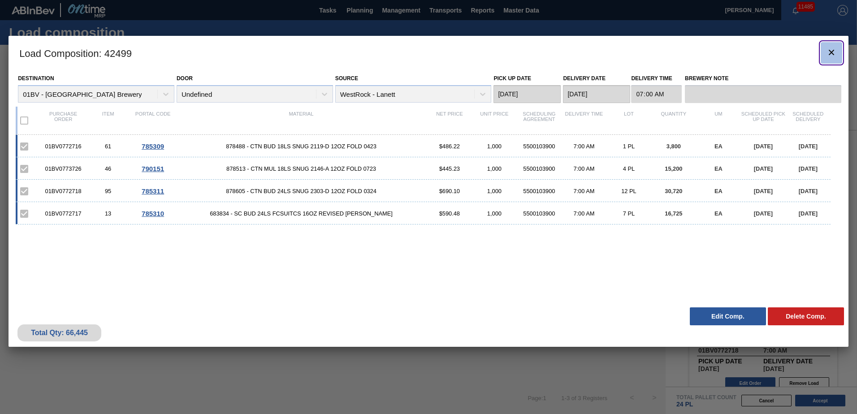
click at [831, 52] on icon "botão de ícone" at bounding box center [831, 52] width 5 height 5
